Goal: Information Seeking & Learning: Learn about a topic

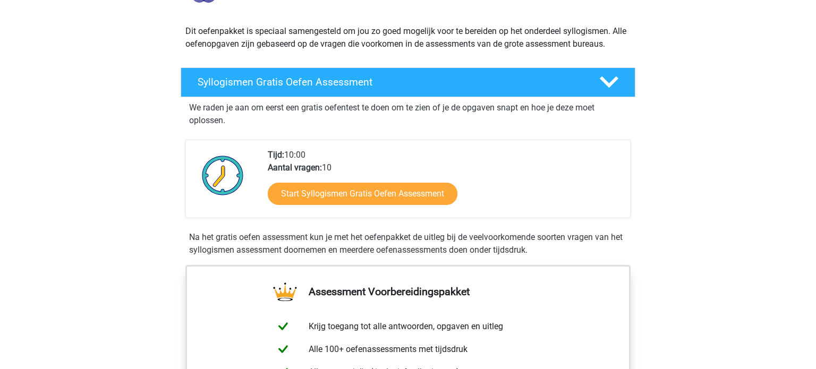
scroll to position [107, 0]
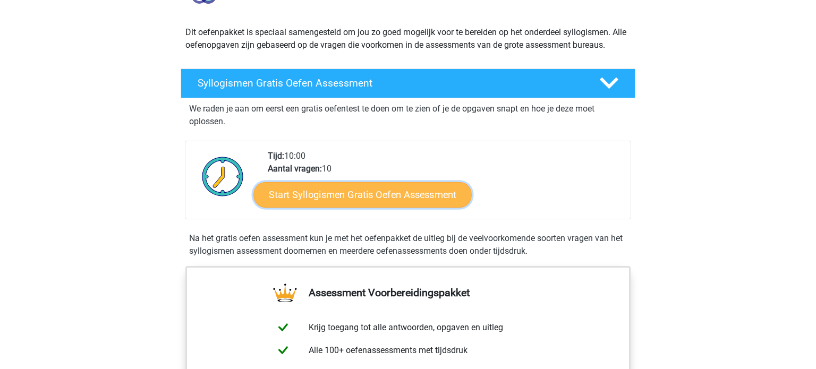
click at [390, 192] on link "Start Syllogismen Gratis Oefen Assessment" at bounding box center [363, 195] width 218 height 26
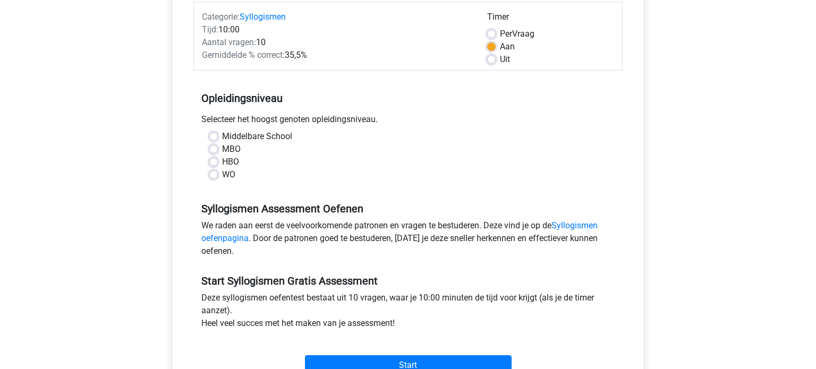
scroll to position [141, 0]
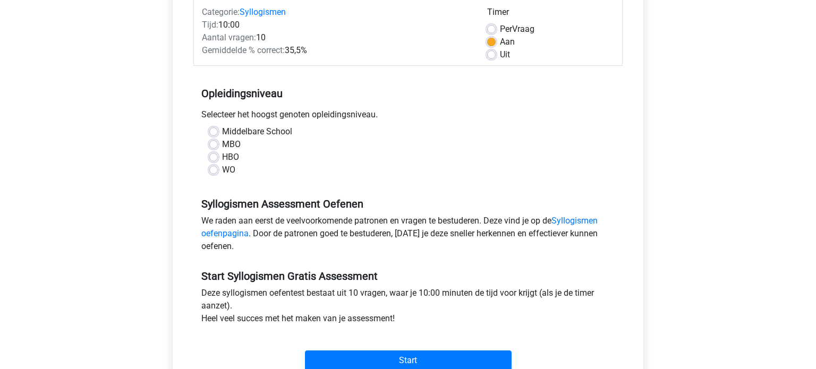
click at [222, 172] on label "WO" at bounding box center [228, 170] width 13 height 13
click at [217, 172] on input "WO" at bounding box center [213, 169] width 9 height 11
radio input "true"
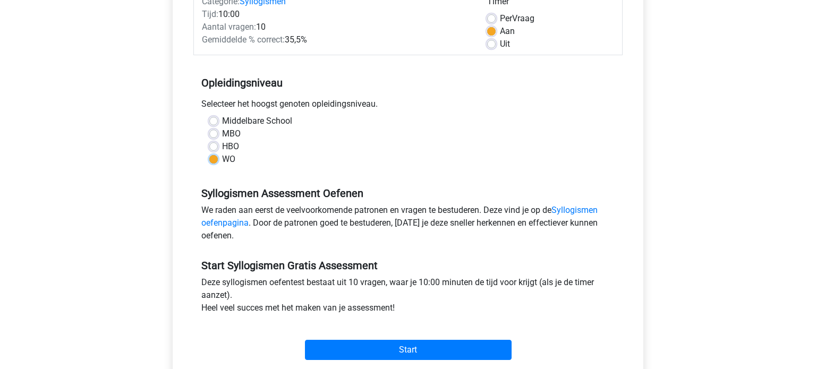
scroll to position [149, 0]
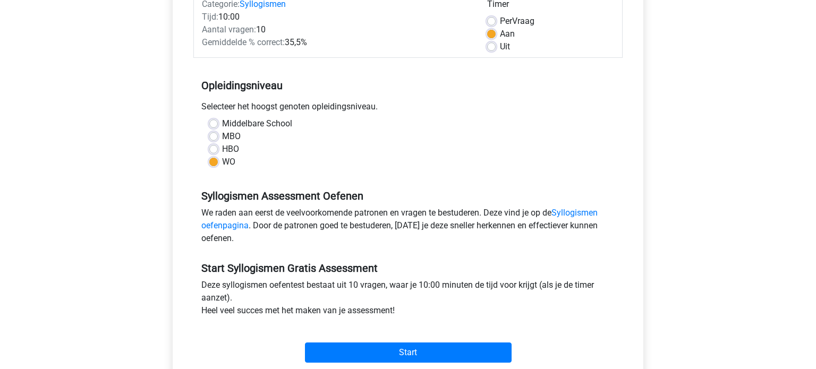
click at [218, 123] on div "Middelbare School" at bounding box center [408, 123] width 398 height 13
click at [222, 123] on label "Middelbare School" at bounding box center [257, 123] width 70 height 13
click at [213, 123] on input "Middelbare School" at bounding box center [213, 122] width 9 height 11
radio input "true"
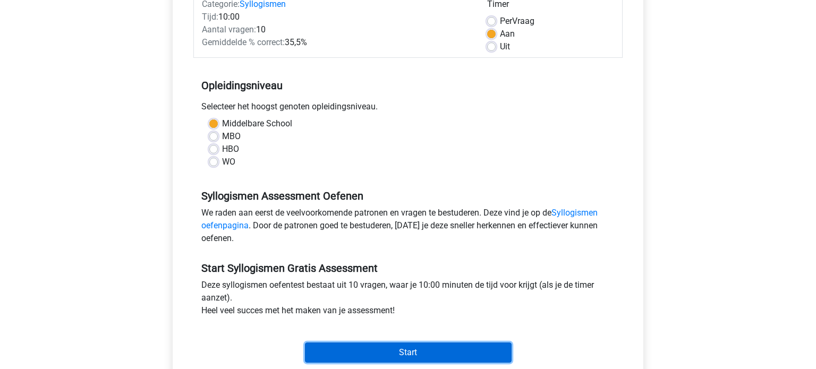
click at [406, 360] on input "Start" at bounding box center [408, 353] width 207 height 20
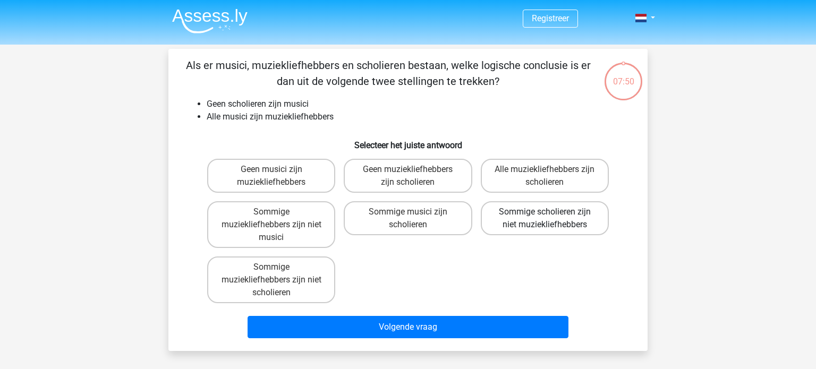
click at [567, 224] on label "Sommige scholieren zijn niet muziekliefhebbers" at bounding box center [545, 218] width 128 height 34
click at [552, 219] on input "Sommige scholieren zijn niet muziekliefhebbers" at bounding box center [548, 215] width 7 height 7
radio input "true"
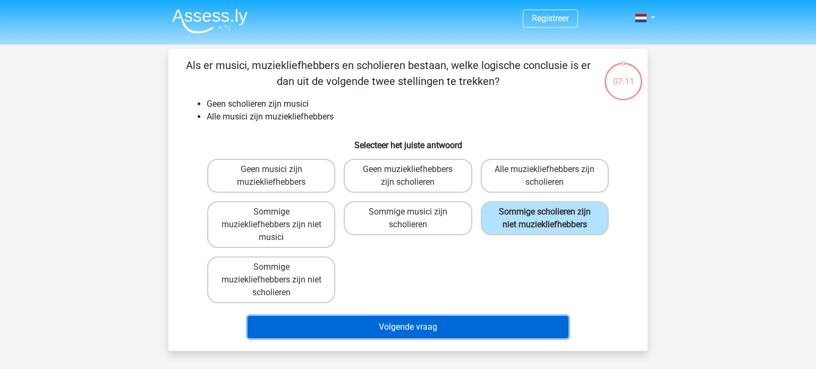
click at [429, 332] on button "Volgende vraag" at bounding box center [409, 327] width 322 height 22
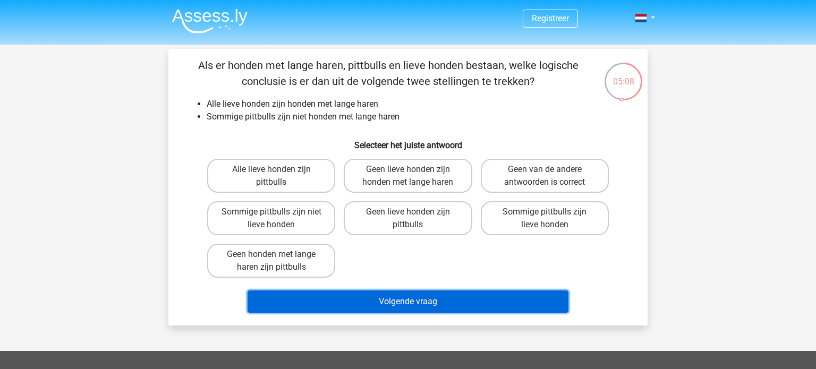
click at [443, 298] on button "Volgende vraag" at bounding box center [409, 302] width 322 height 22
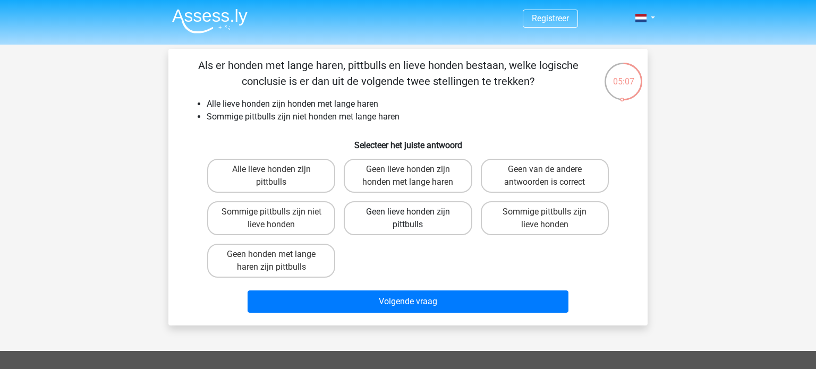
click at [423, 220] on label "Geen lieve honden zijn pittbulls" at bounding box center [408, 218] width 128 height 34
click at [415, 219] on input "Geen lieve honden zijn pittbulls" at bounding box center [411, 215] width 7 height 7
radio input "true"
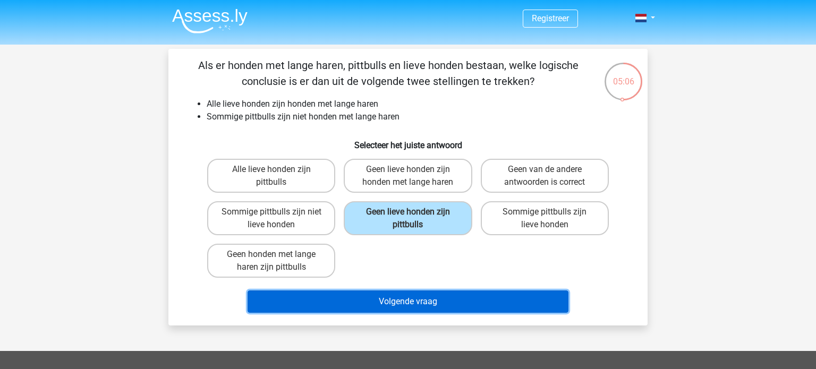
click at [435, 300] on button "Volgende vraag" at bounding box center [409, 302] width 322 height 22
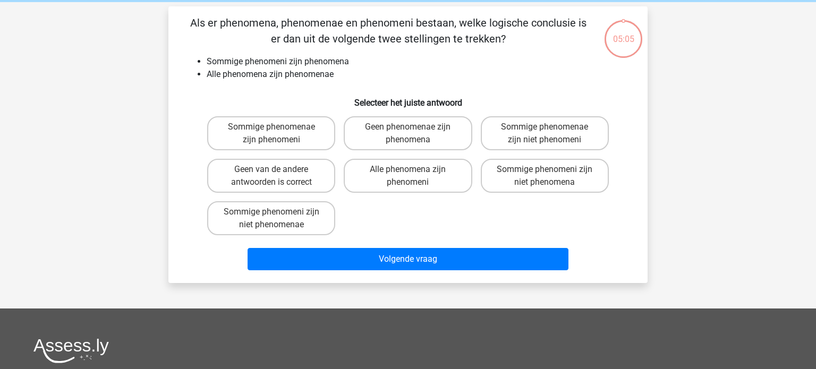
scroll to position [49, 0]
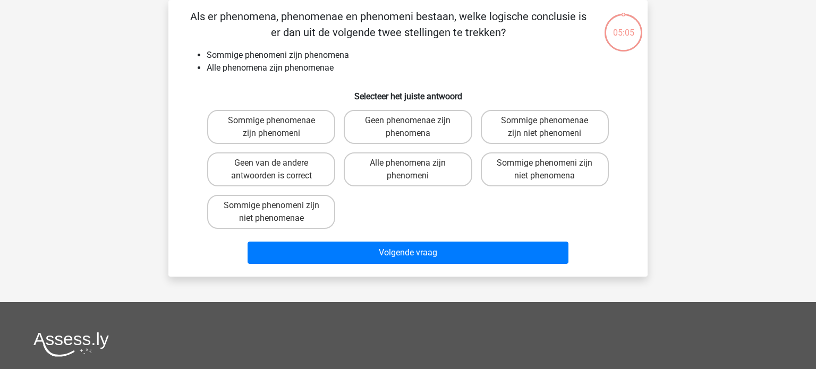
click at [435, 300] on div "Registreer Nederlands English" at bounding box center [408, 267] width 816 height 632
click at [517, 159] on label "Sommige phenomeni zijn niet phenomena" at bounding box center [545, 170] width 128 height 34
click at [545, 163] on input "Sommige phenomeni zijn niet phenomena" at bounding box center [548, 166] width 7 height 7
radio input "true"
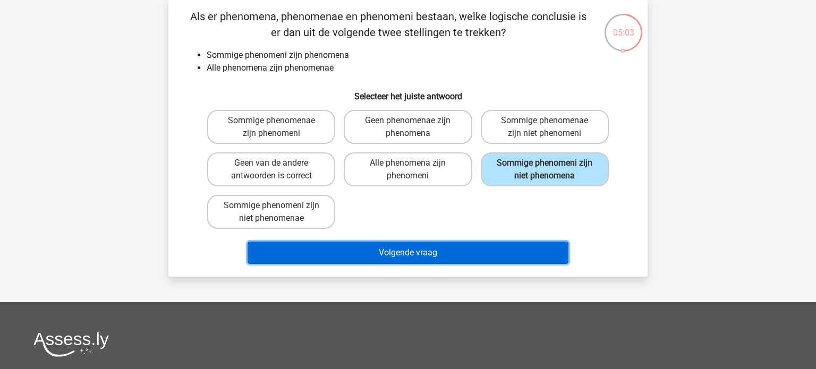
click at [433, 255] on button "Volgende vraag" at bounding box center [409, 253] width 322 height 22
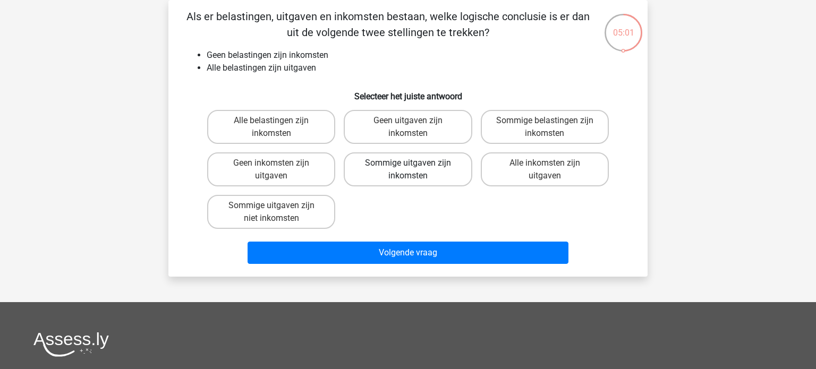
click at [357, 161] on label "Sommige uitgaven zijn inkomsten" at bounding box center [408, 170] width 128 height 34
click at [408, 163] on input "Sommige uitgaven zijn inkomsten" at bounding box center [411, 166] width 7 height 7
radio input "true"
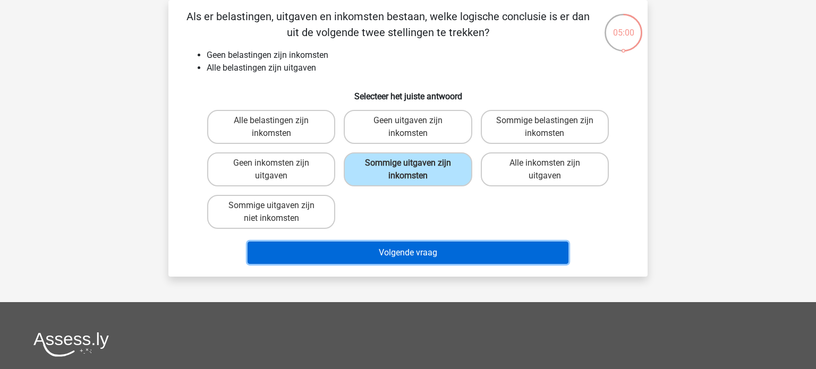
click at [385, 255] on button "Volgende vraag" at bounding box center [409, 253] width 322 height 22
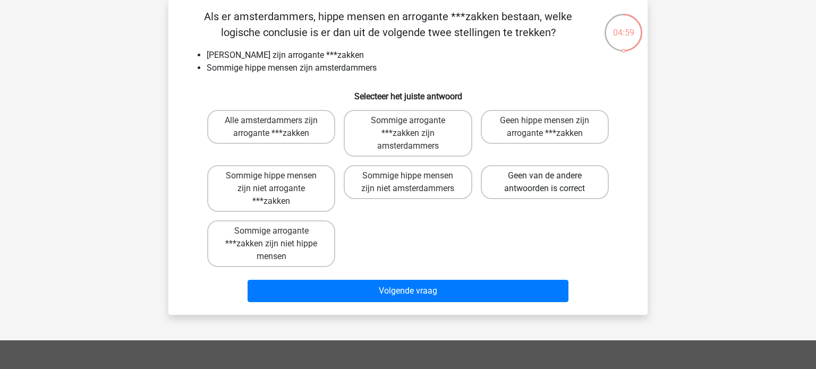
click at [516, 171] on label "Geen van de andere antwoorden is correct" at bounding box center [545, 182] width 128 height 34
click at [545, 176] on input "Geen van de andere antwoorden is correct" at bounding box center [548, 179] width 7 height 7
radio input "true"
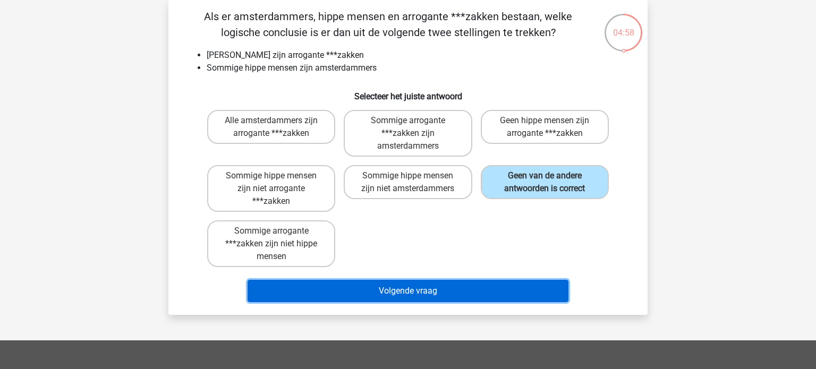
click at [408, 289] on button "Volgende vraag" at bounding box center [409, 291] width 322 height 22
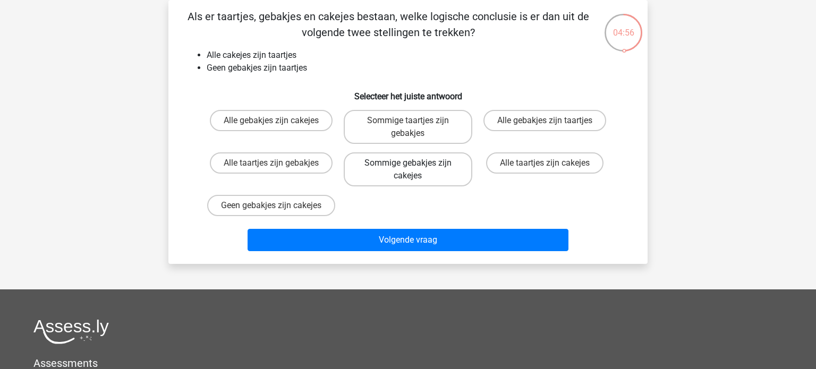
scroll to position [0, 0]
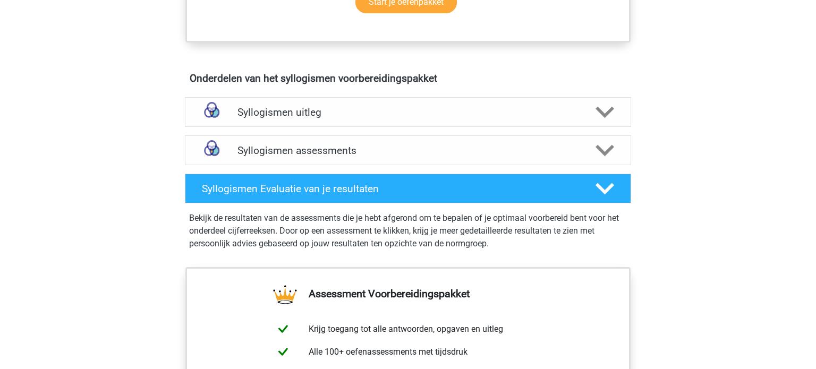
scroll to position [552, 0]
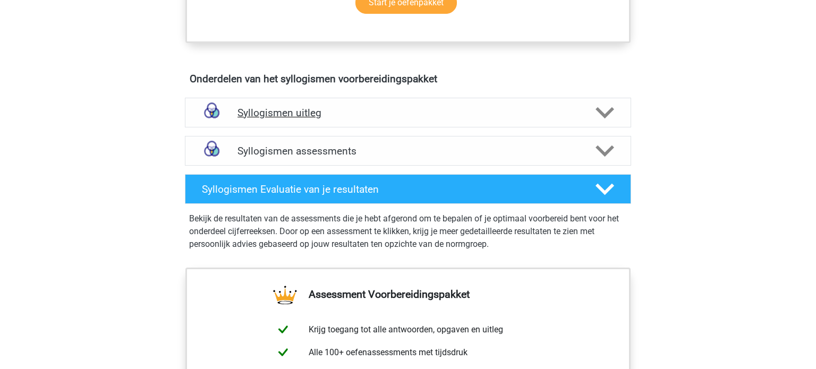
click at [480, 117] on h4 "Syllogismen uitleg" at bounding box center [408, 113] width 341 height 12
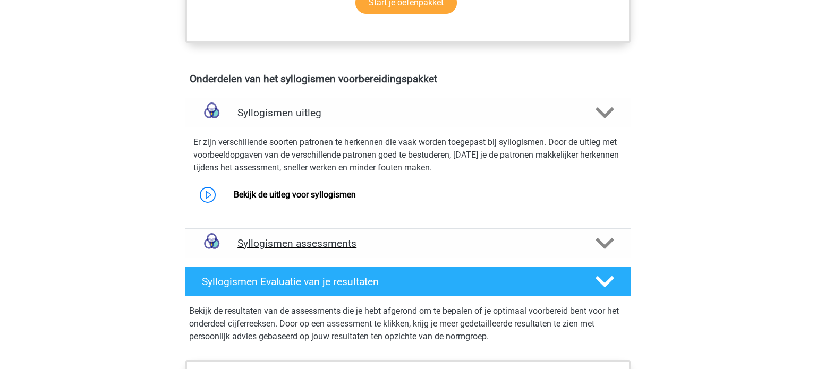
click at [356, 234] on div "Syllogismen assessments" at bounding box center [408, 244] width 446 height 30
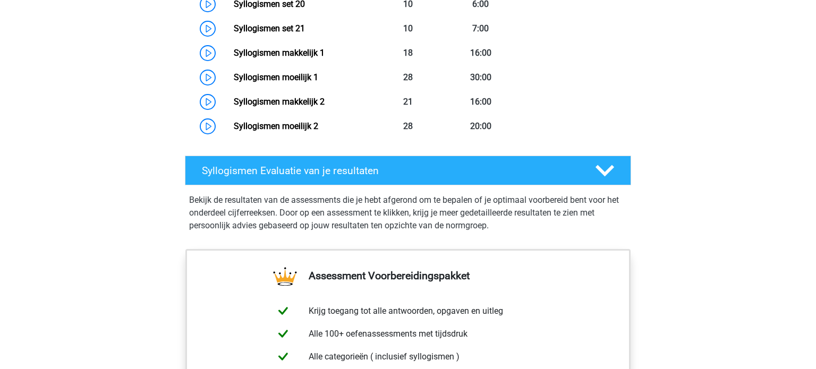
scroll to position [1352, 0]
click at [596, 181] on div "Syllogismen Evaluatie van je resultaten" at bounding box center [408, 171] width 446 height 30
